Goal: Book appointment/travel/reservation

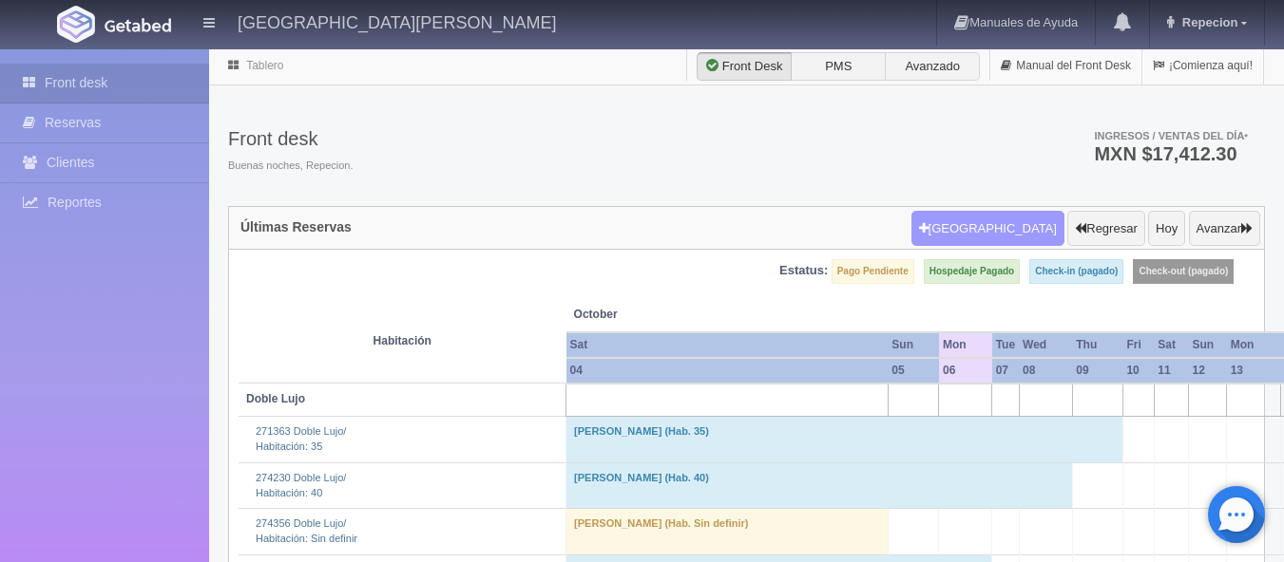
click at [1023, 219] on button "Nueva Reserva" at bounding box center [987, 229] width 153 height 36
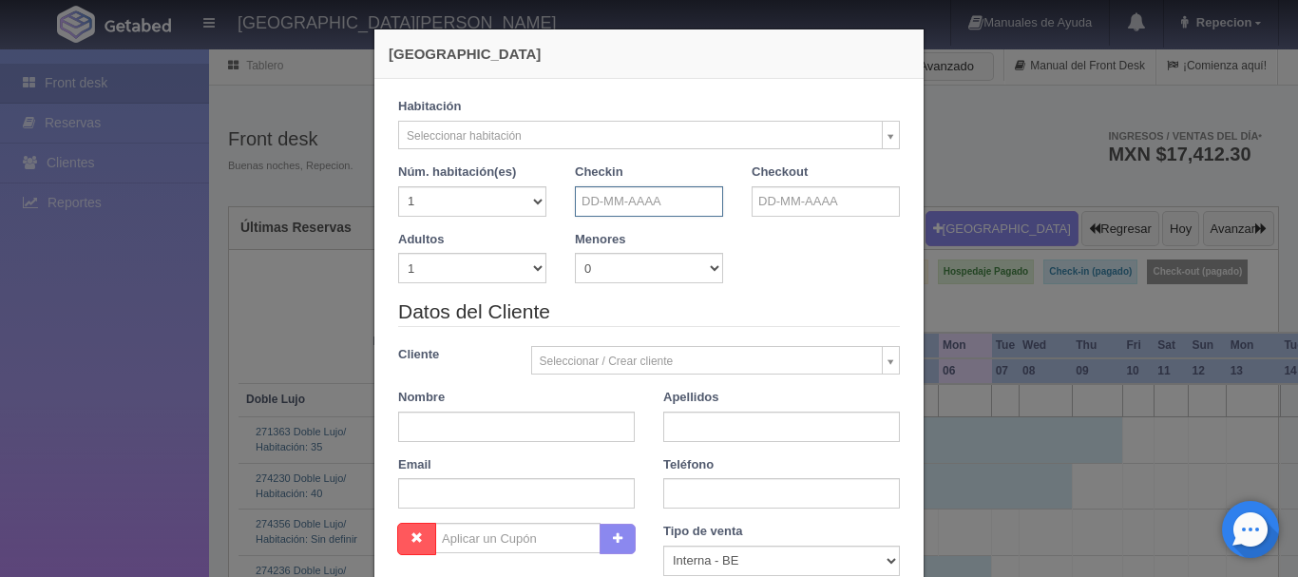
click at [675, 189] on input "text" at bounding box center [649, 201] width 148 height 30
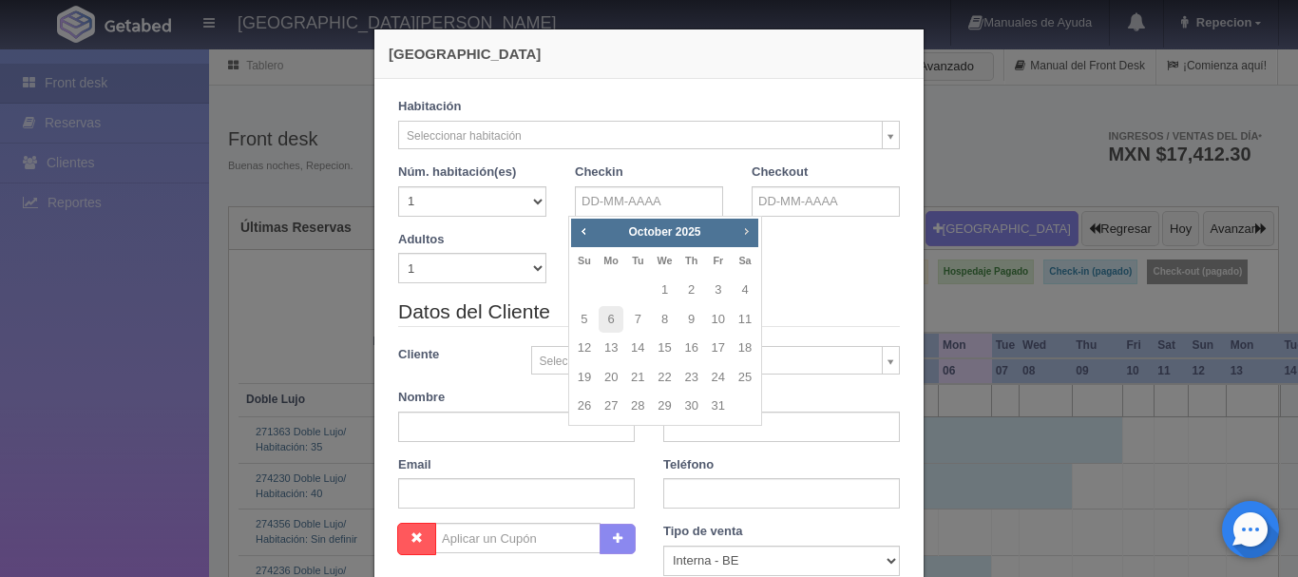
click at [748, 230] on span "Next" at bounding box center [745, 230] width 15 height 15
checkbox input "false"
click at [639, 409] on link "25" at bounding box center [637, 406] width 25 height 28
type input "[DATE]"
checkbox input "false"
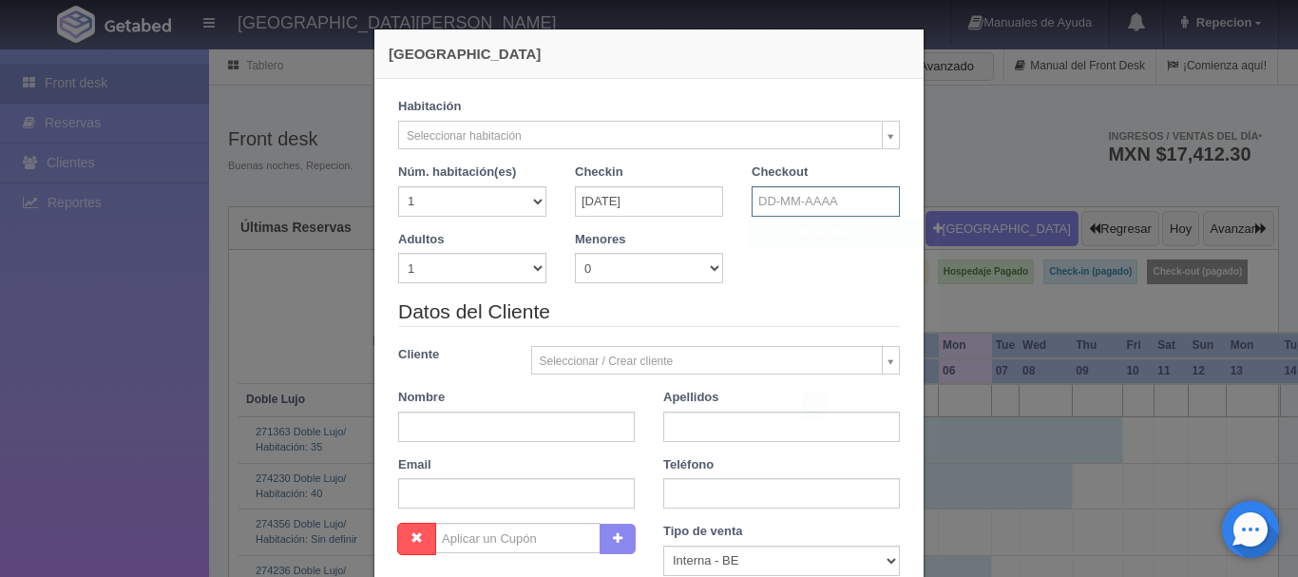
click at [835, 204] on input "text" at bounding box center [826, 201] width 148 height 30
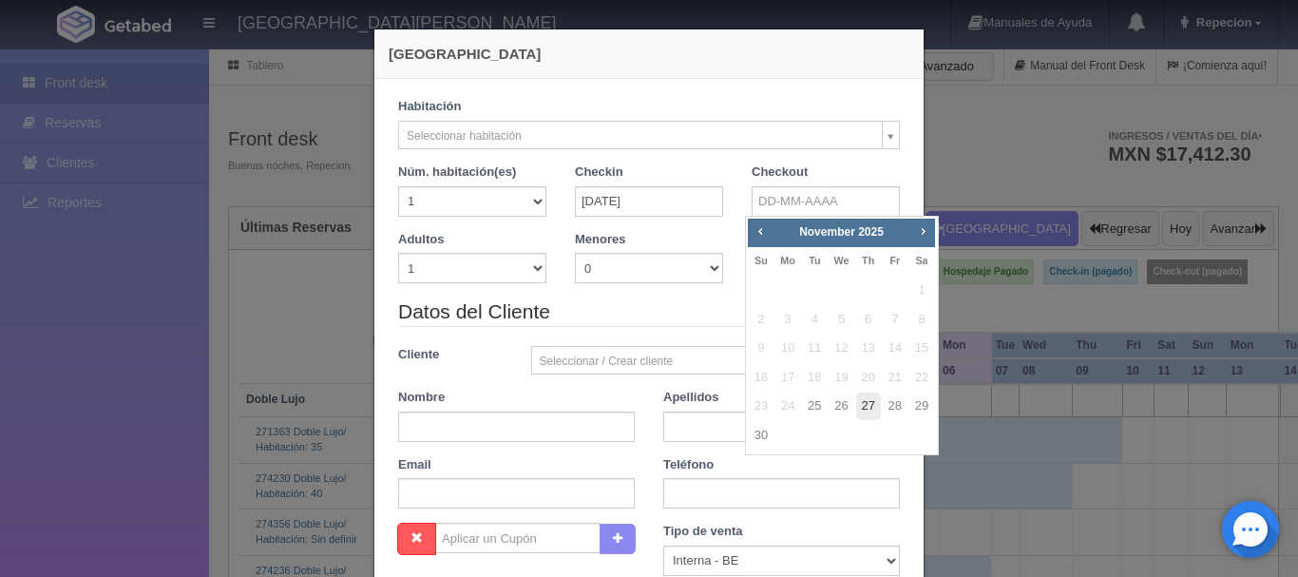
click at [856, 409] on link "27" at bounding box center [868, 406] width 25 height 28
type input "[DATE]"
checkbox input "false"
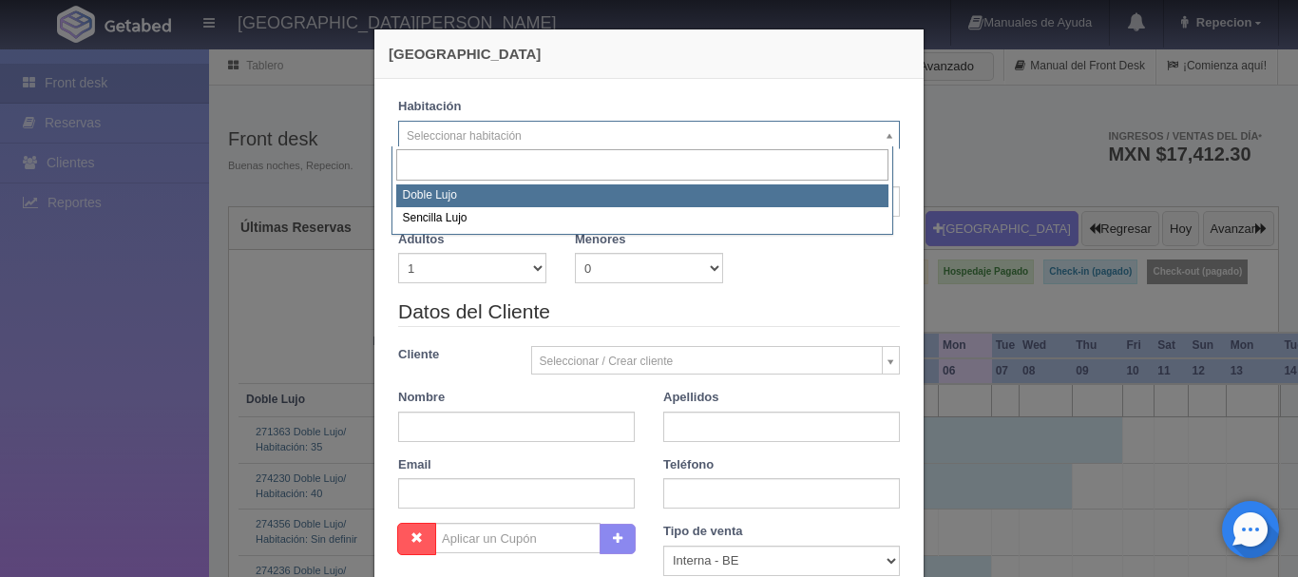
select select "577"
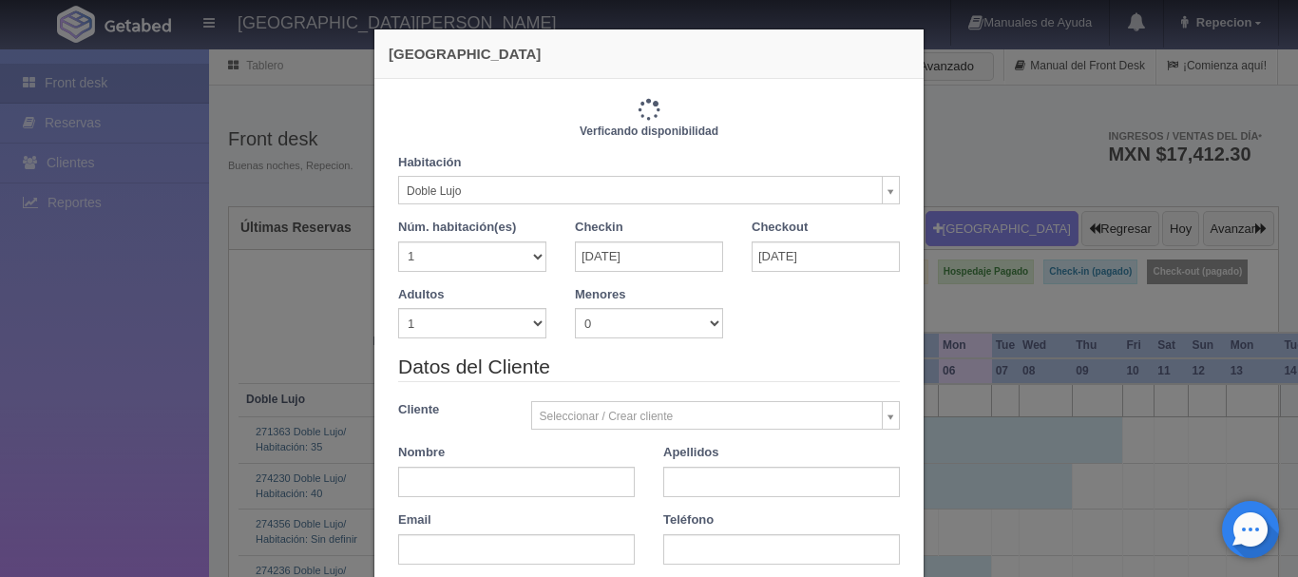
checkbox input "false"
type input "2440.00"
checkbox input "false"
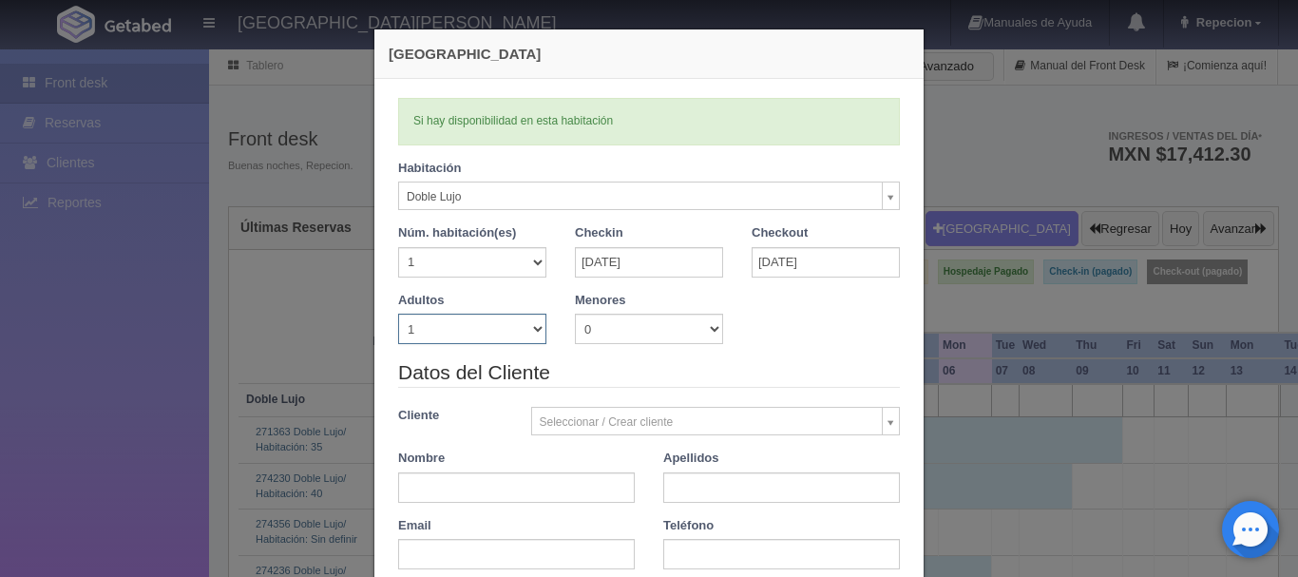
click at [527, 327] on select "1 2 3 4 5 6 7 8 9 10" at bounding box center [472, 329] width 148 height 30
select select "2"
click at [398, 314] on select "1 2 3 4 5 6 7 8 9 10" at bounding box center [472, 329] width 148 height 30
checkbox input "false"
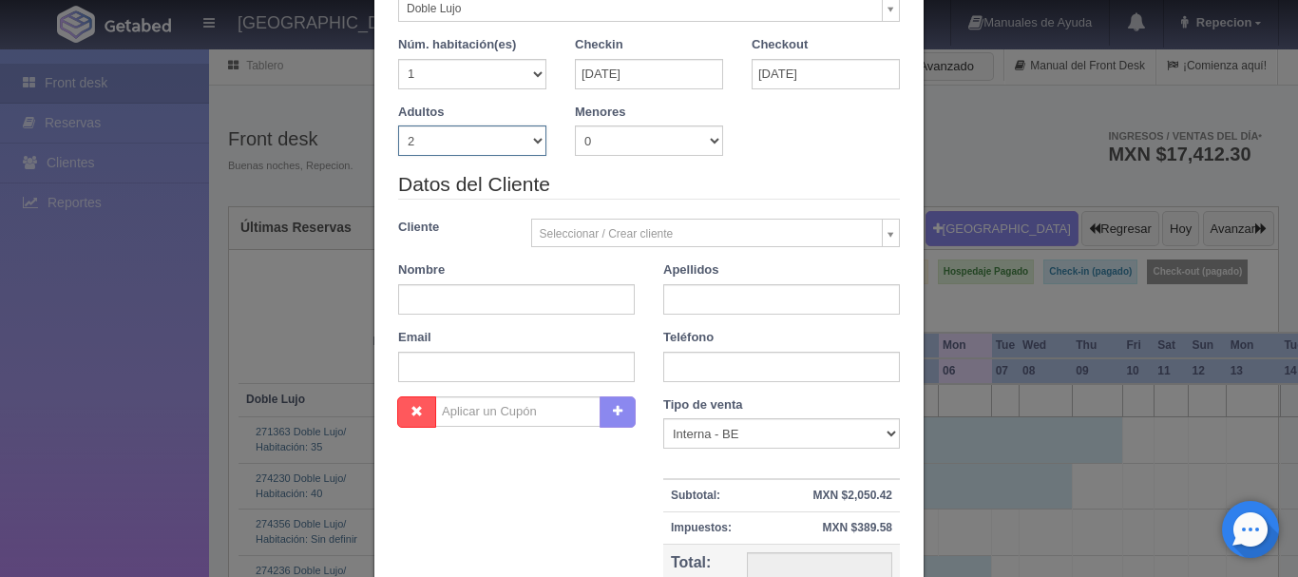
type input "2440.00"
checkbox input "false"
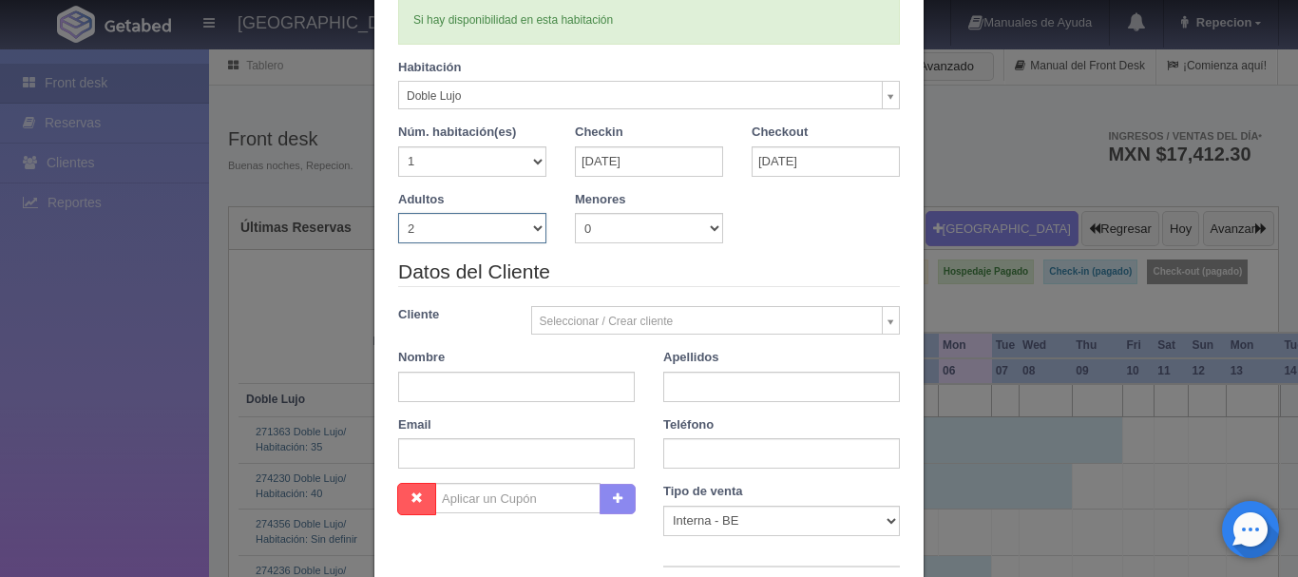
scroll to position [100, 0]
click at [413, 383] on input "text" at bounding box center [516, 387] width 237 height 30
type input "[PERSON_NAME]"
click at [695, 391] on input "text" at bounding box center [781, 387] width 237 height 30
type input "[PERSON_NAME]"
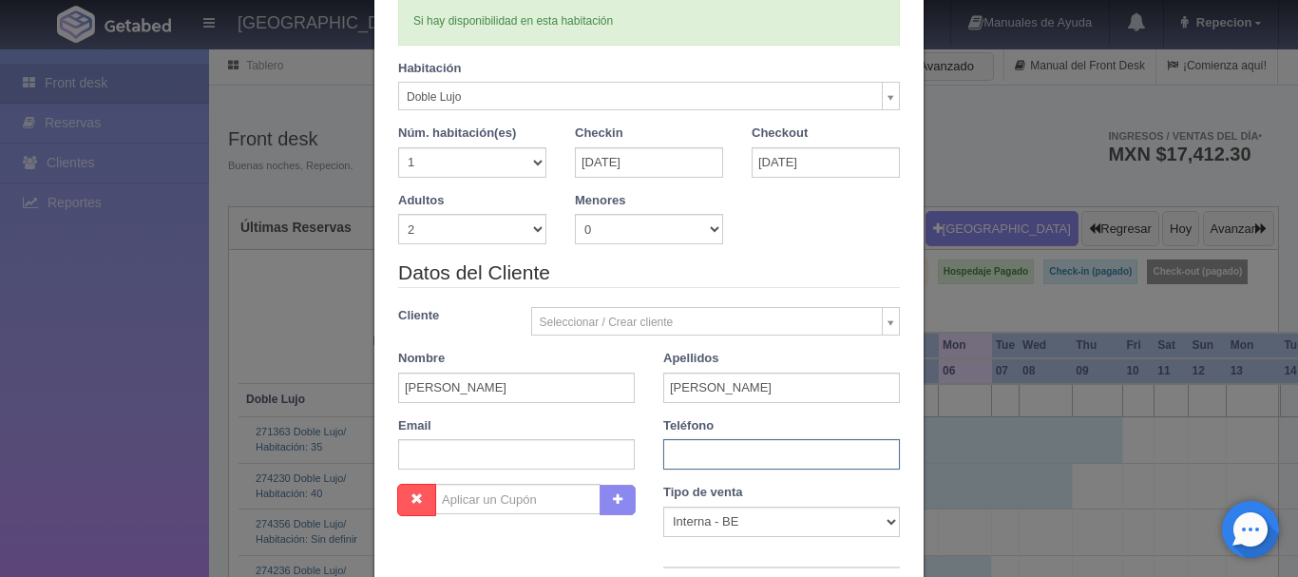
click at [742, 452] on input "text" at bounding box center [781, 454] width 237 height 30
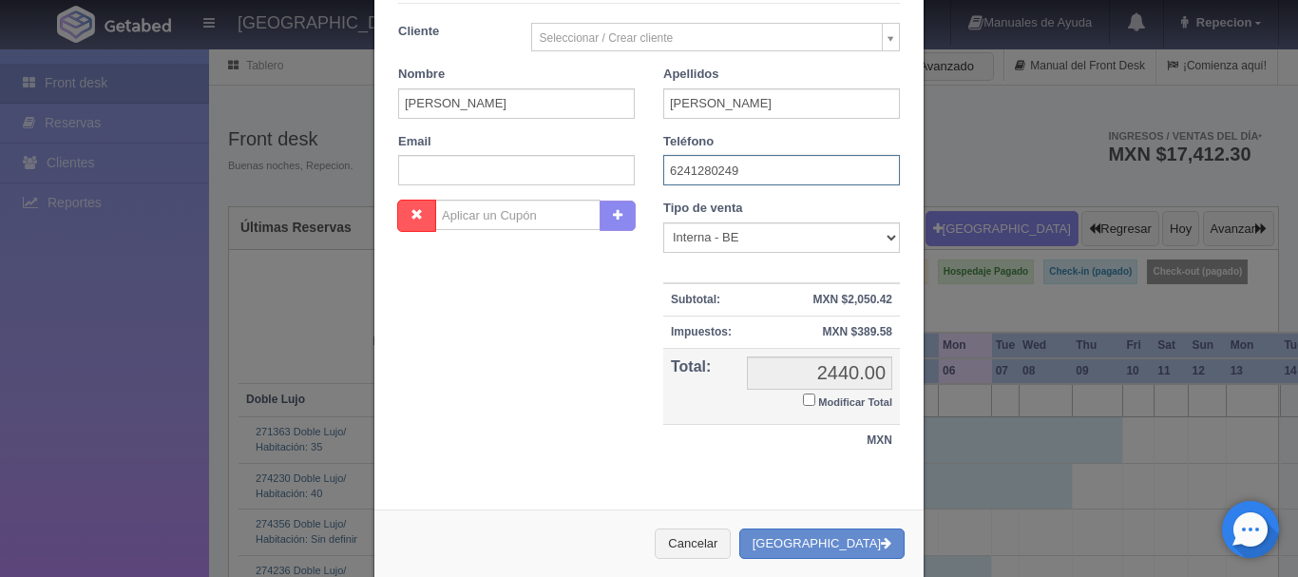
scroll to position [385, 0]
type input "6241280249"
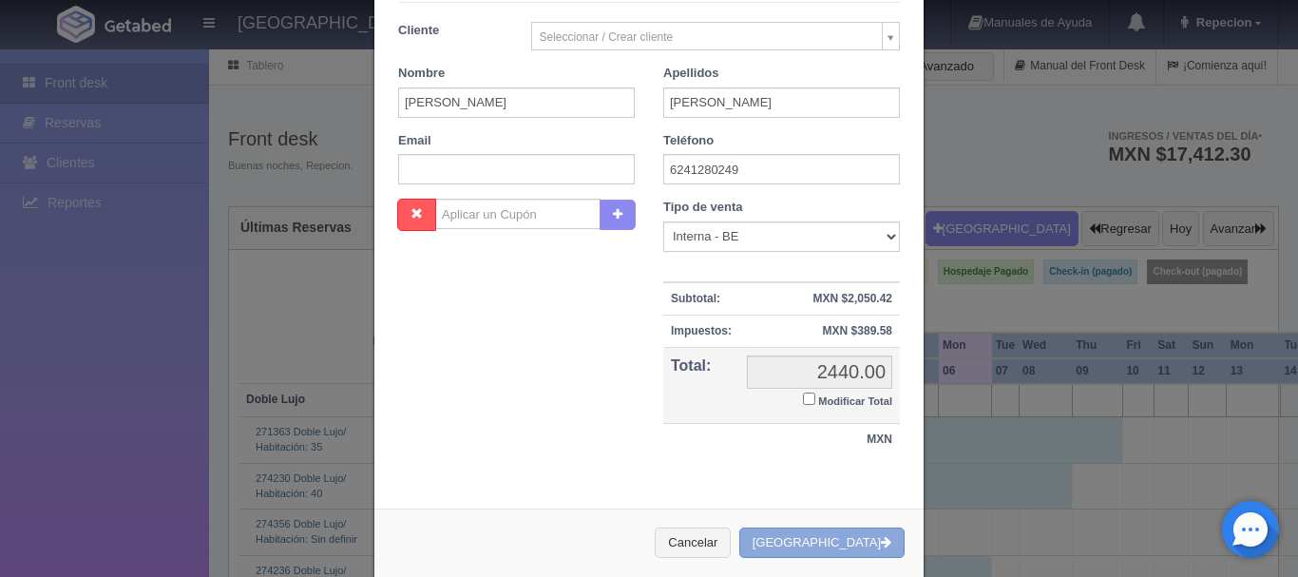
click at [828, 544] on button "Crear Reserva" at bounding box center [821, 542] width 165 height 31
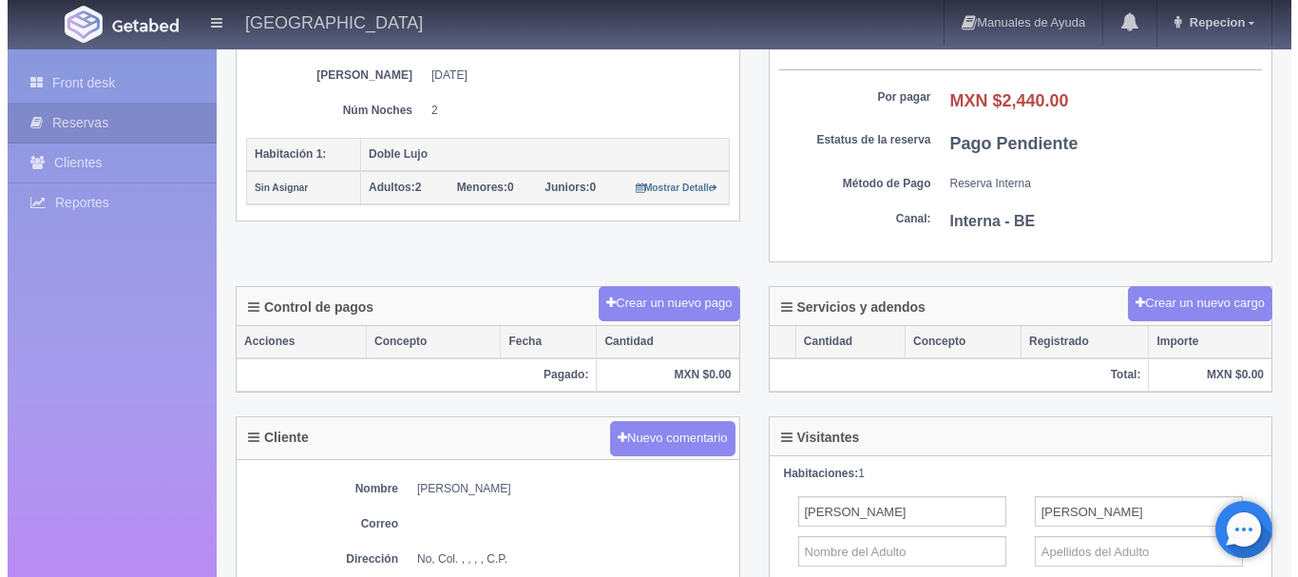
scroll to position [380, 0]
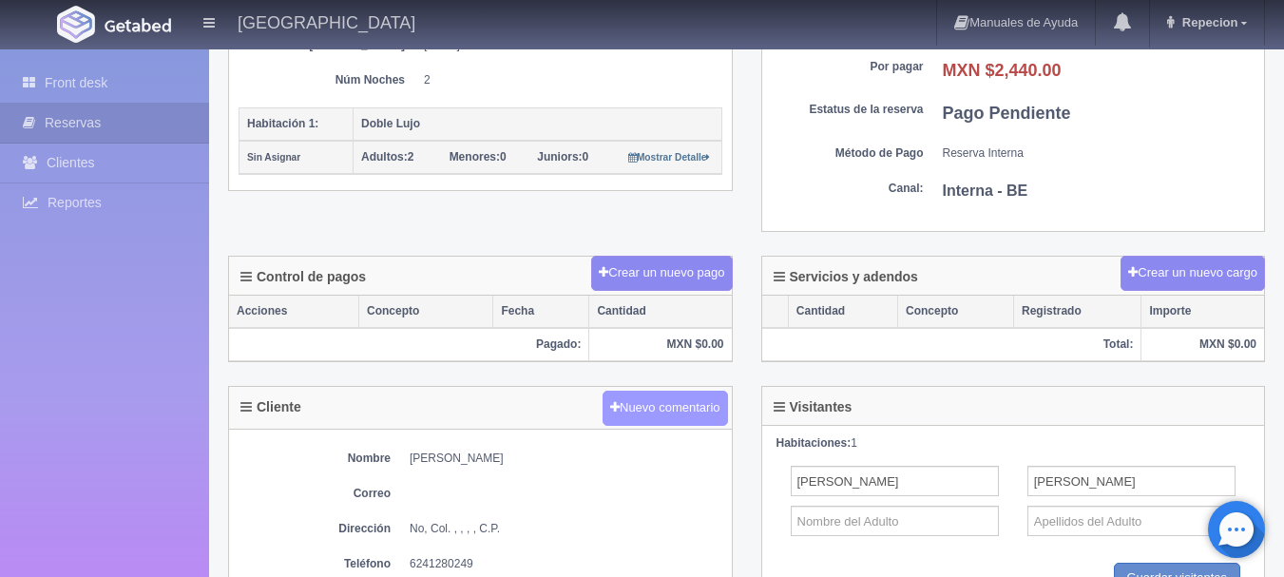
click at [669, 401] on button "Nuevo comentario" at bounding box center [664, 407] width 125 height 35
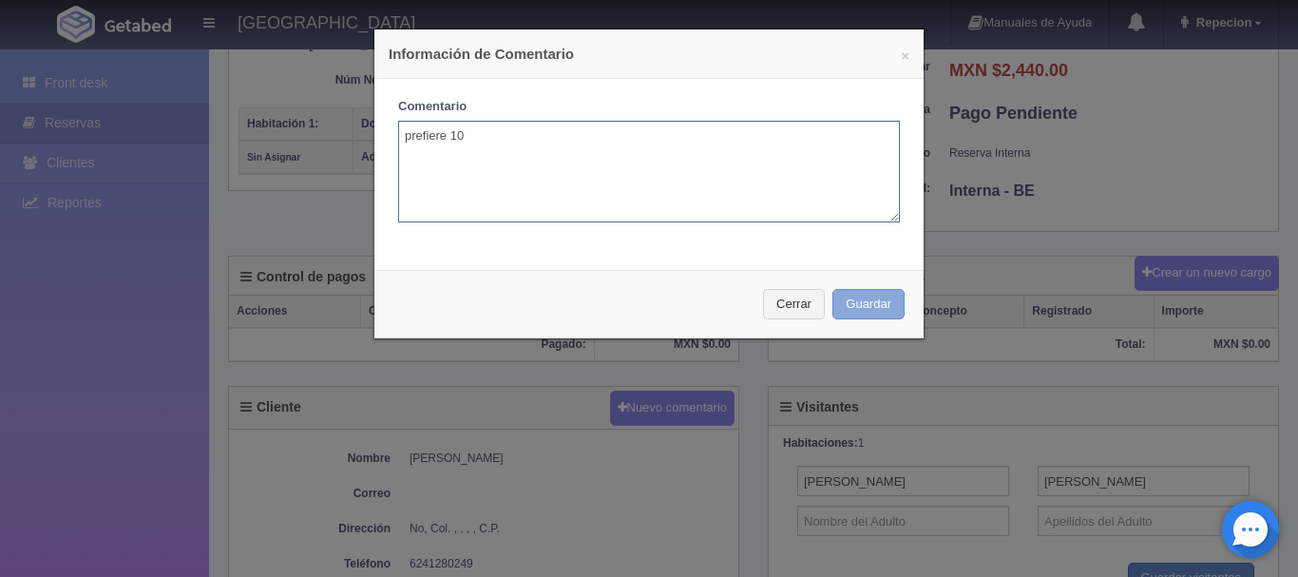
type textarea "prefiere 10"
click at [866, 299] on button "Guardar" at bounding box center [868, 304] width 72 height 31
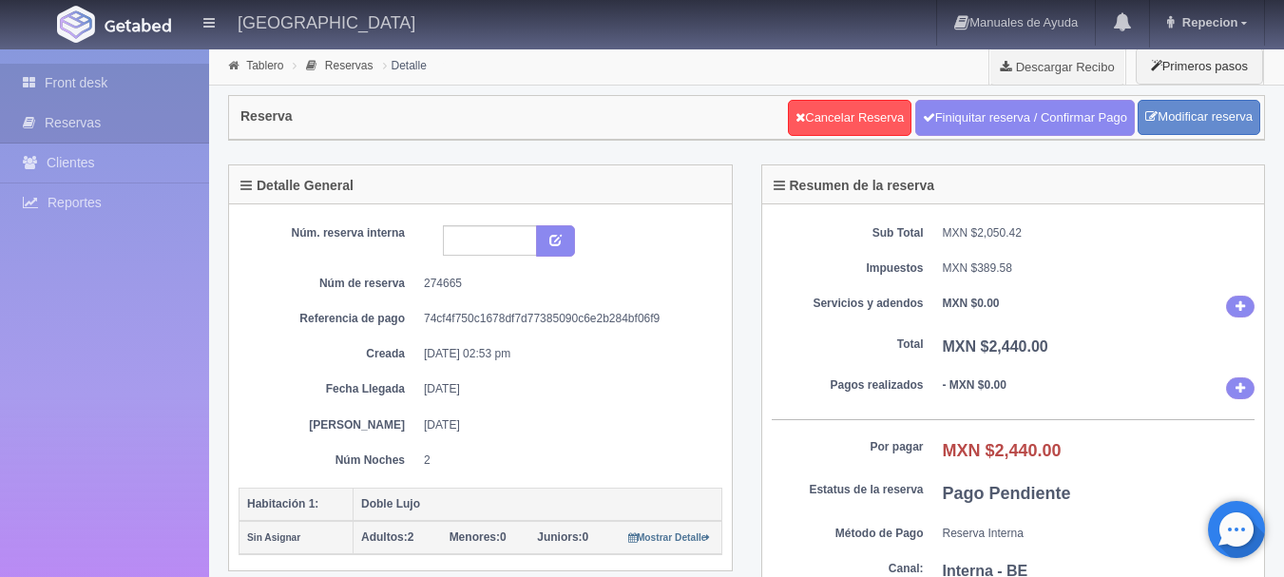
click at [68, 80] on link "Front desk" at bounding box center [104, 83] width 209 height 39
